Goal: Information Seeking & Learning: Find specific page/section

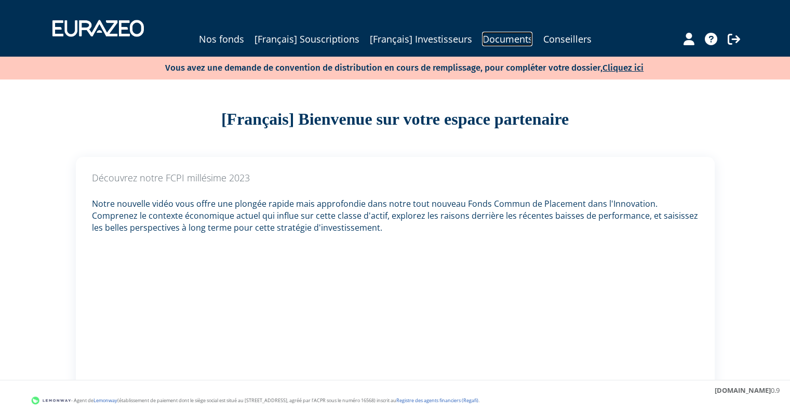
click at [518, 37] on link "Documents" at bounding box center [507, 39] width 50 height 15
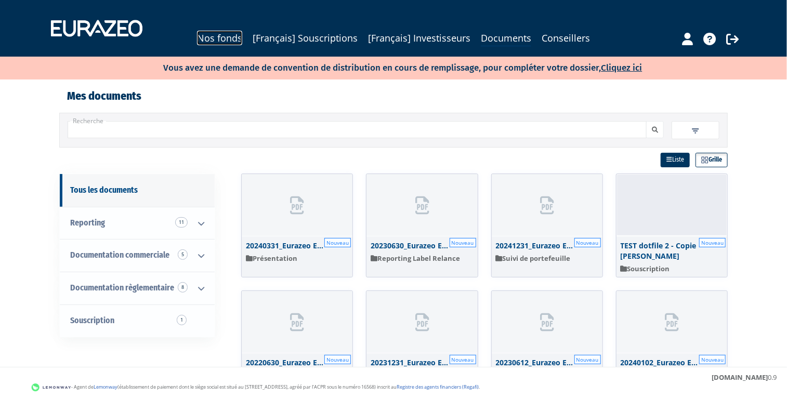
click at [213, 41] on link "Nos fonds" at bounding box center [219, 38] width 45 height 15
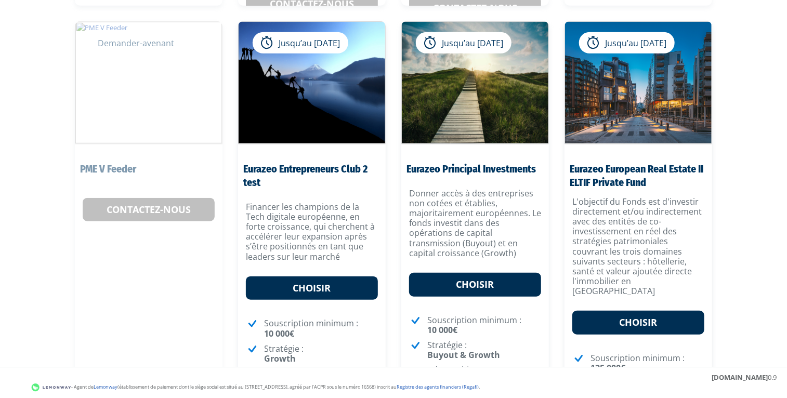
scroll to position [347, 0]
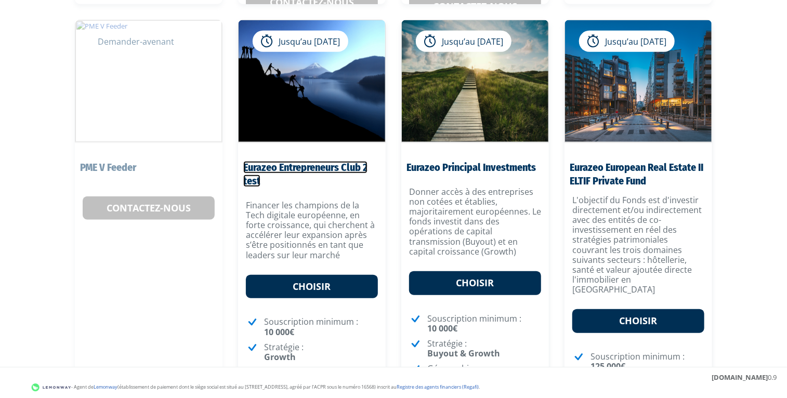
click at [334, 164] on link "Eurazeo Entrepreneurs Club 2 test" at bounding box center [305, 174] width 124 height 26
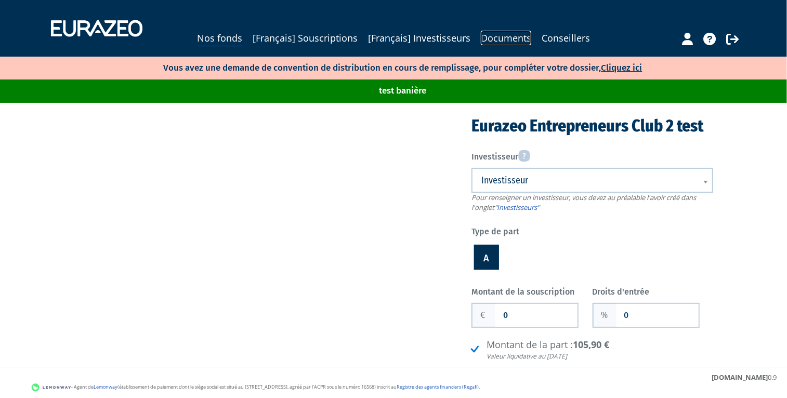
click at [526, 39] on link "Documents" at bounding box center [506, 38] width 50 height 15
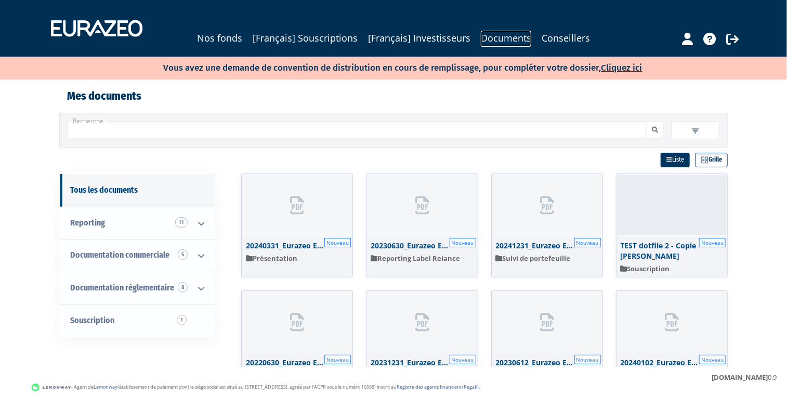
click at [514, 35] on link "Documents" at bounding box center [506, 39] width 50 height 16
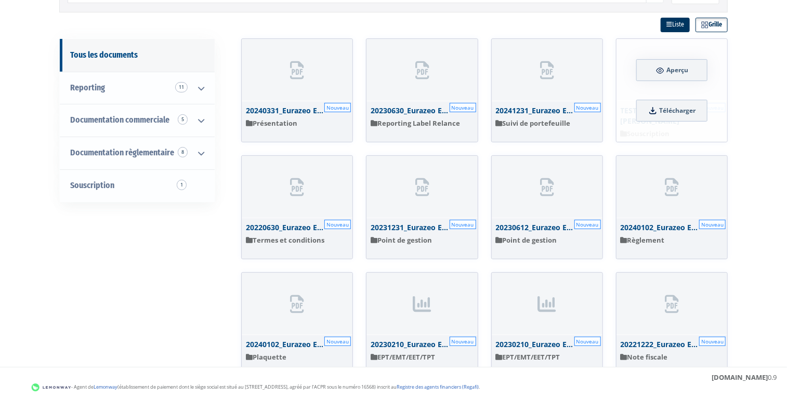
scroll to position [130, 0]
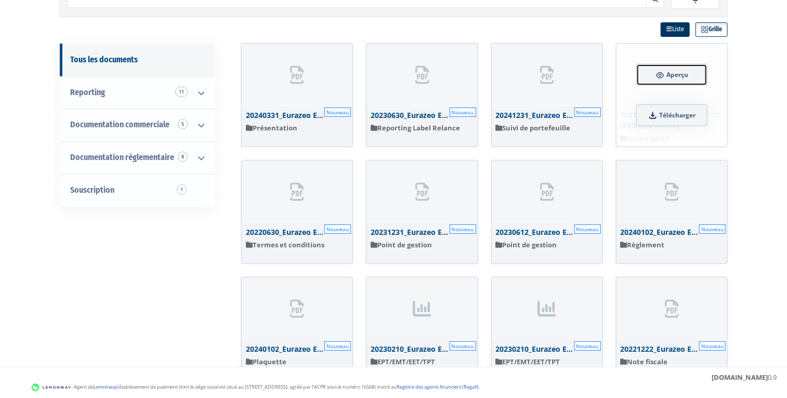
click at [680, 72] on span "Aperçu" at bounding box center [677, 74] width 22 height 9
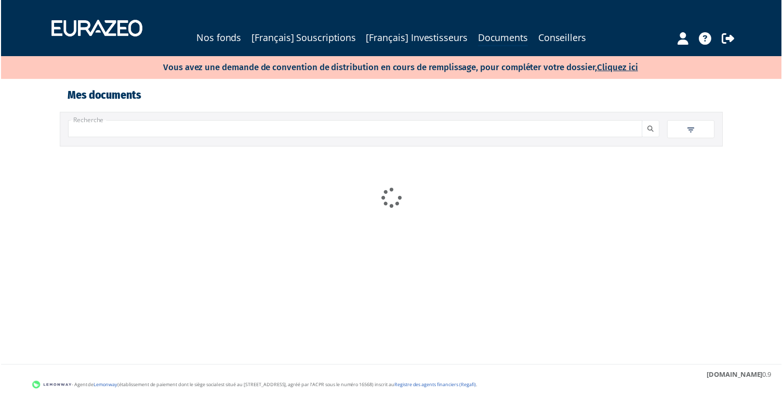
scroll to position [85, 0]
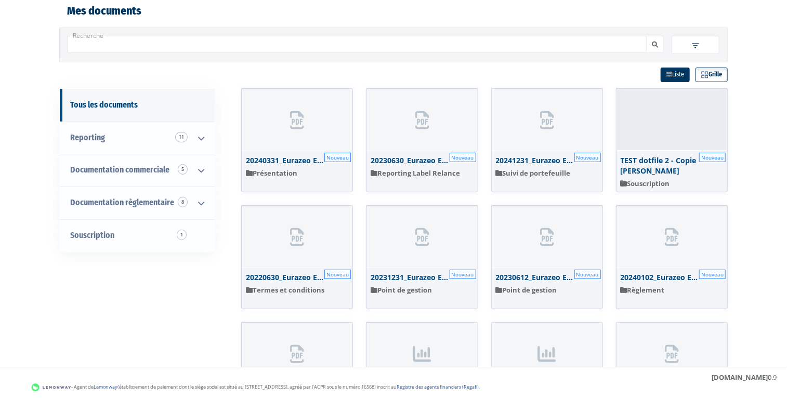
click at [367, 45] on input "Recherche" at bounding box center [357, 44] width 579 height 17
type input "dotfile"
click at [646, 36] on button "submit" at bounding box center [655, 44] width 18 height 17
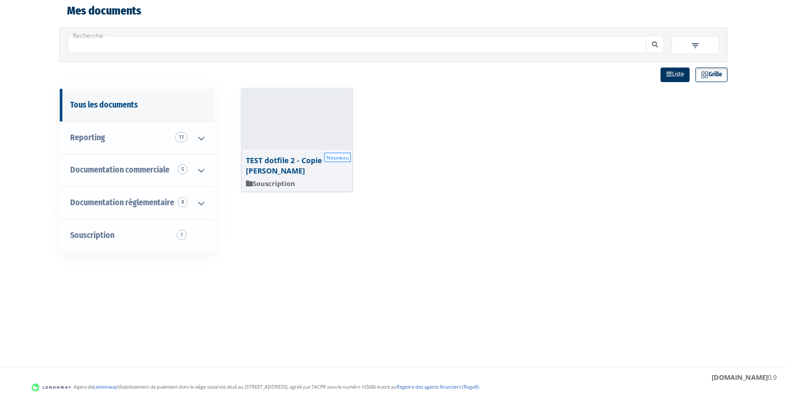
click at [55, 330] on div "Nos fonds [Français] Souscriptions [[DEMOGRAPHIC_DATA]] Investisseurs Documents…" at bounding box center [393, 205] width 787 height 581
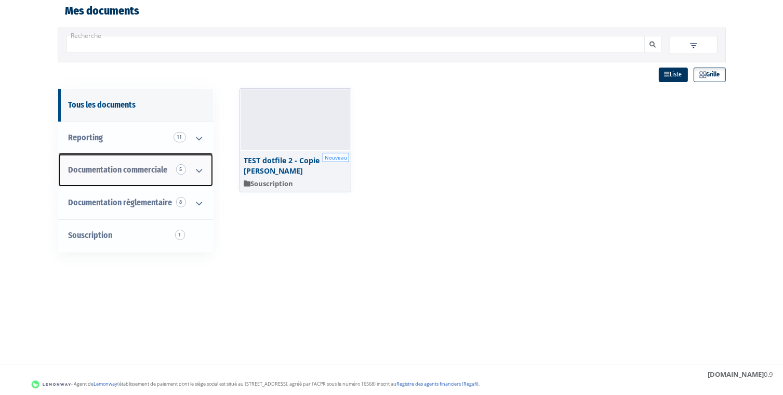
click at [124, 167] on span "Documentation commerciale 5" at bounding box center [118, 170] width 99 height 10
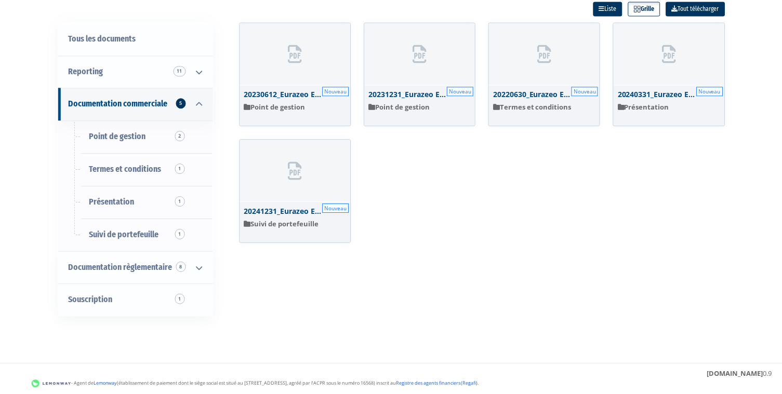
scroll to position [195, 0]
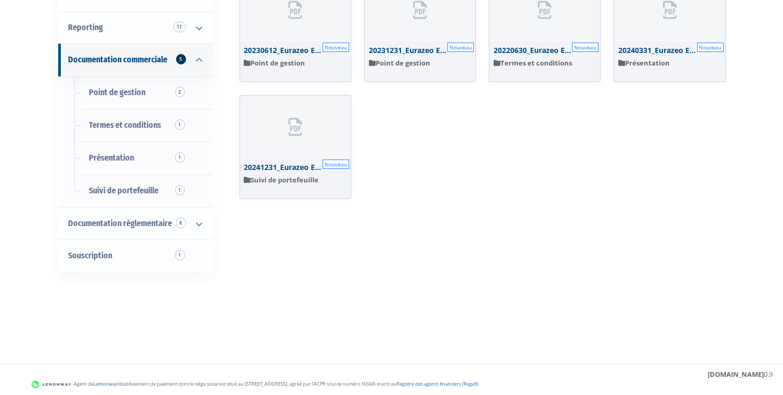
click at [30, 228] on div "Nos fonds [Français] Souscriptions [[DEMOGRAPHIC_DATA]] Investisseurs Documents…" at bounding box center [391, 94] width 783 height 578
